Goal: Information Seeking & Learning: Understand process/instructions

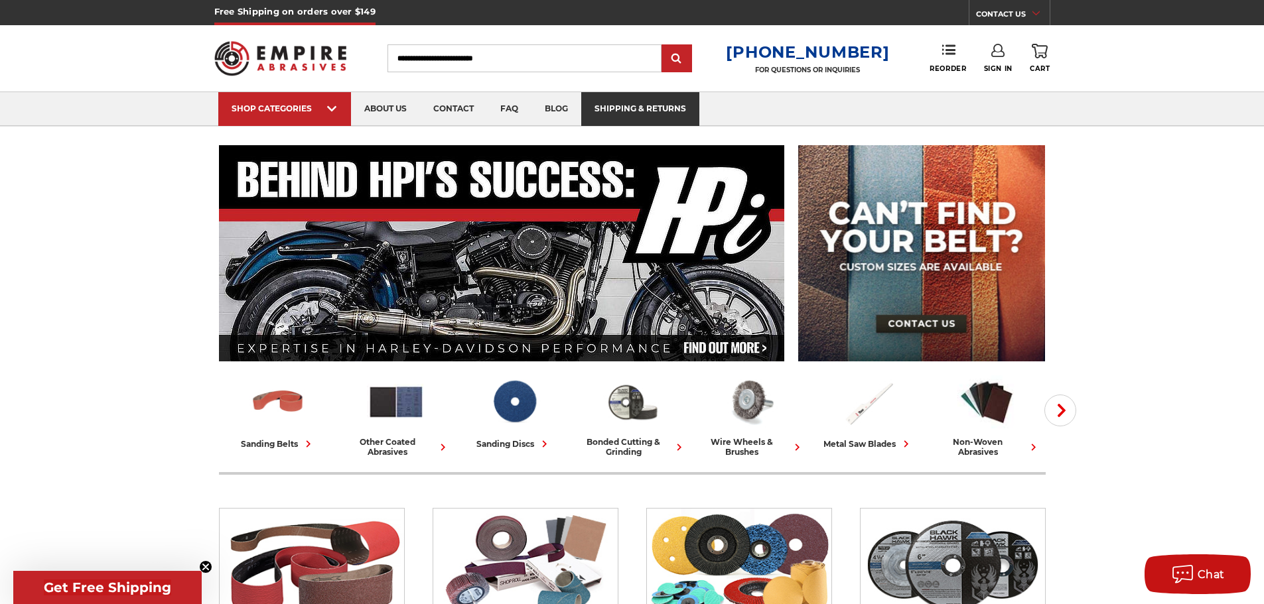
click at [657, 105] on link "shipping & returns" at bounding box center [640, 109] width 118 height 34
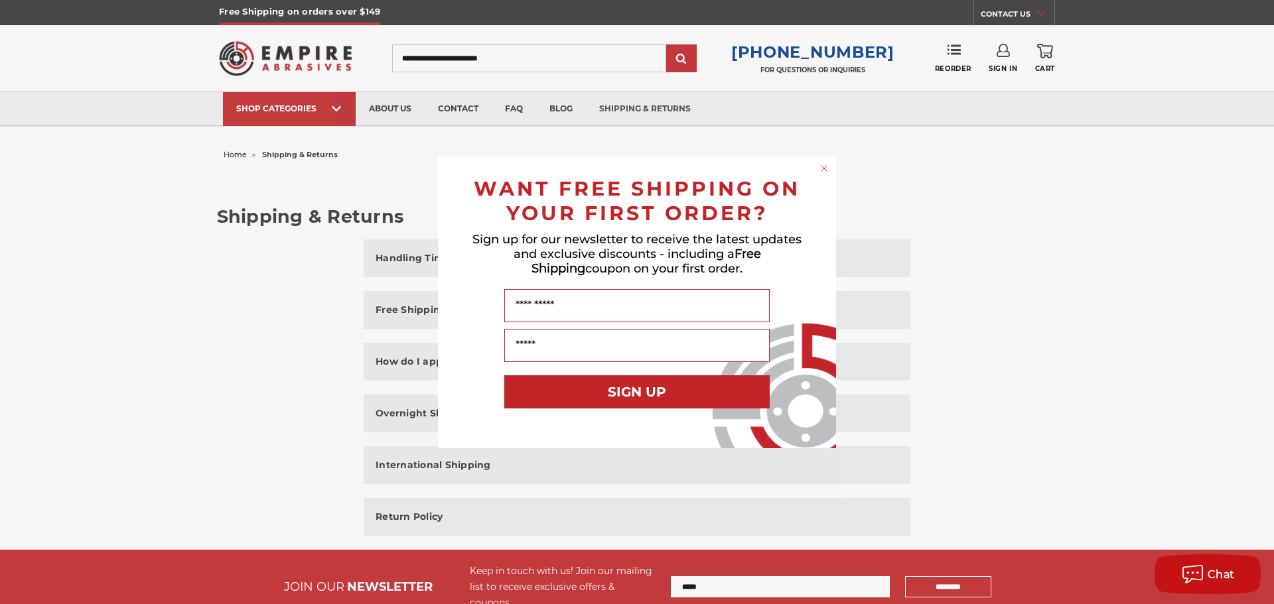
click at [1036, 12] on div "Close dialog WANT FREE SHIPPING ON YOUR FIRST ORDER? Sign up for our newsletter…" at bounding box center [637, 302] width 1274 height 604
click at [1039, 15] on div "Close dialog WANT FREE SHIPPING ON YOUR FIRST ORDER? Sign up for our newsletter…" at bounding box center [637, 302] width 1274 height 604
